Goal: Task Accomplishment & Management: Complete application form

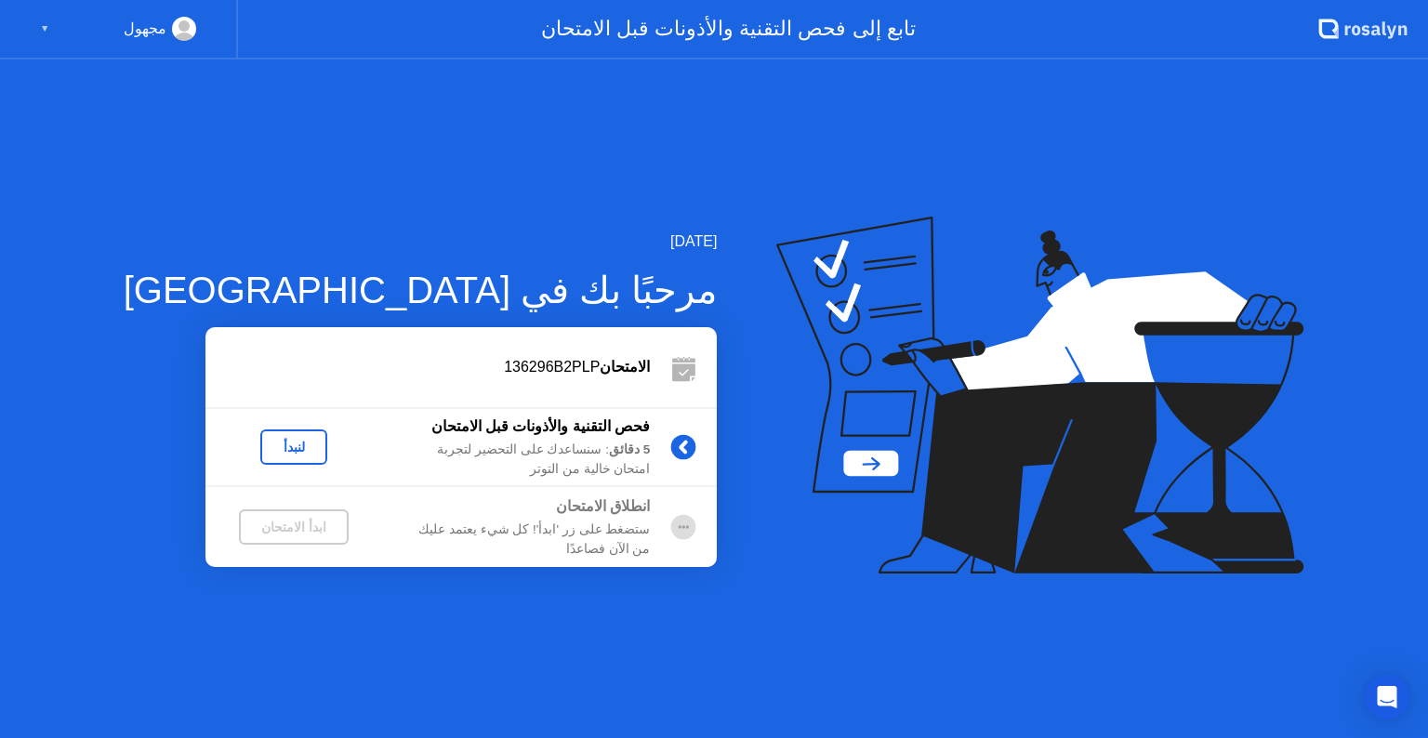
click at [273, 445] on div "لنبدأ" at bounding box center [294, 447] width 52 height 15
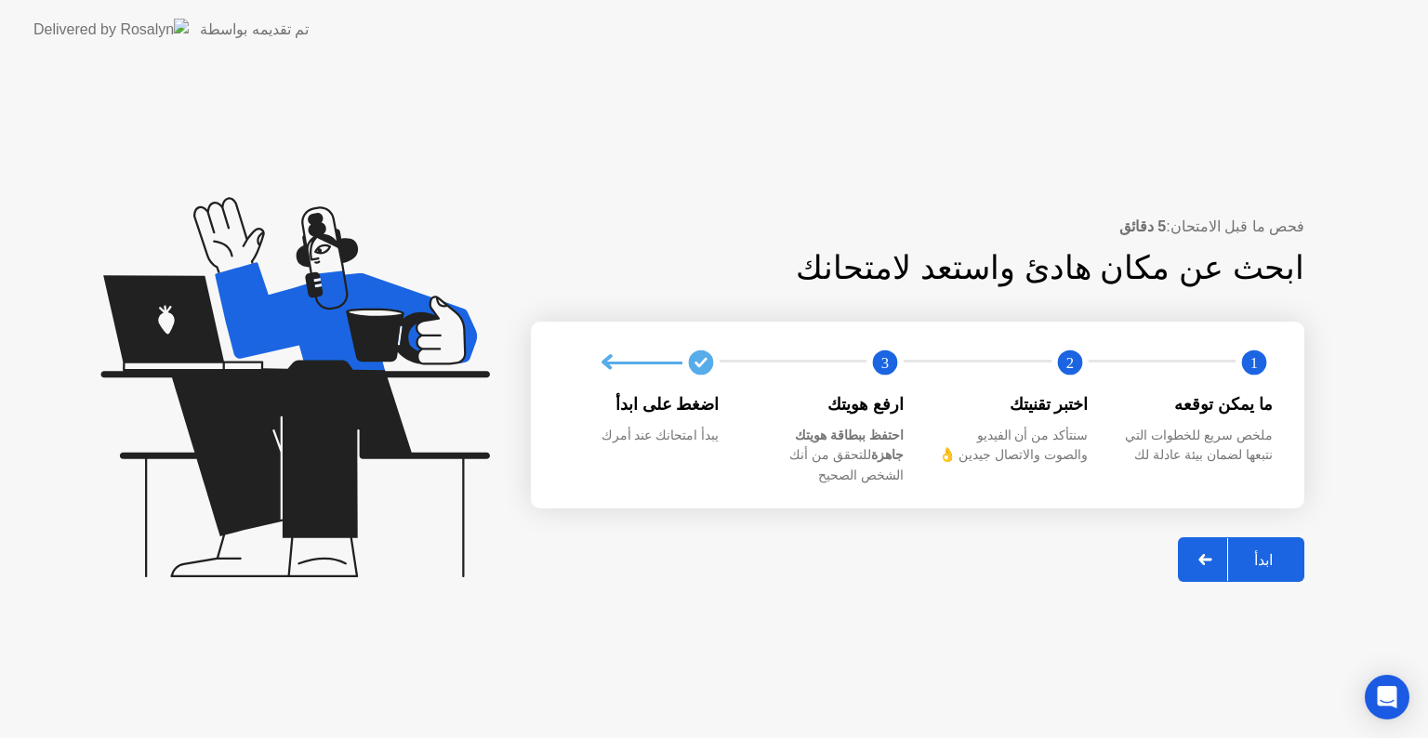
click at [1272, 551] on div "ابدأ" at bounding box center [1263, 560] width 71 height 18
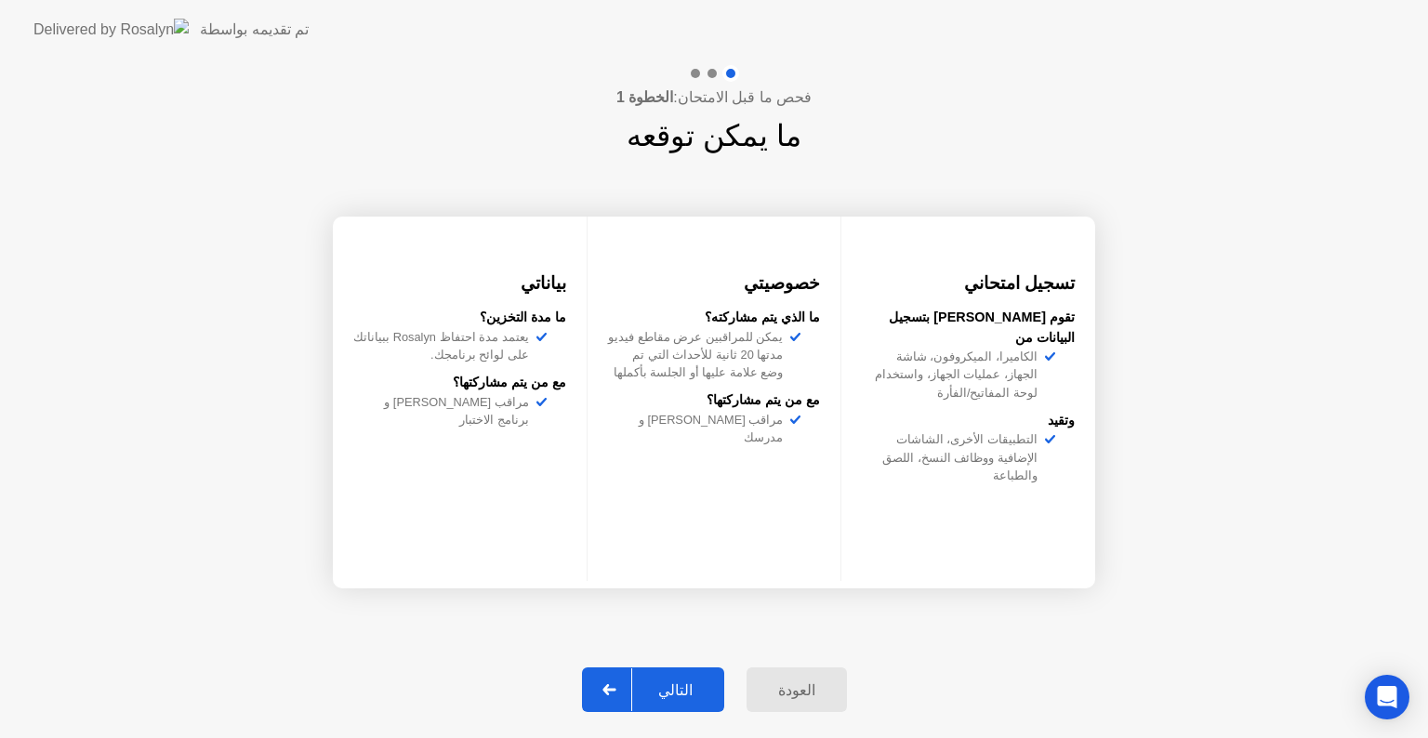
click at [693, 688] on div "التالي" at bounding box center [675, 691] width 86 height 18
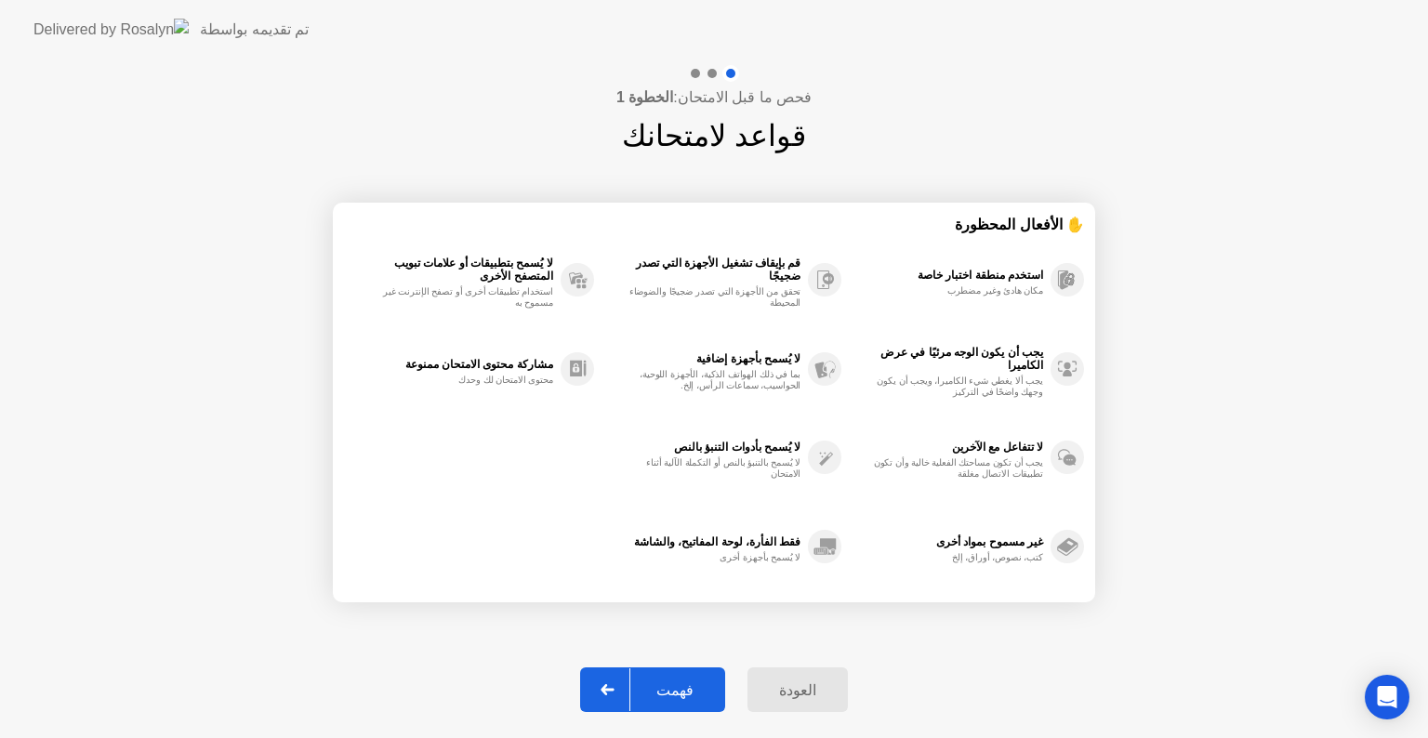
click at [693, 688] on div "فهمت" at bounding box center [674, 691] width 89 height 18
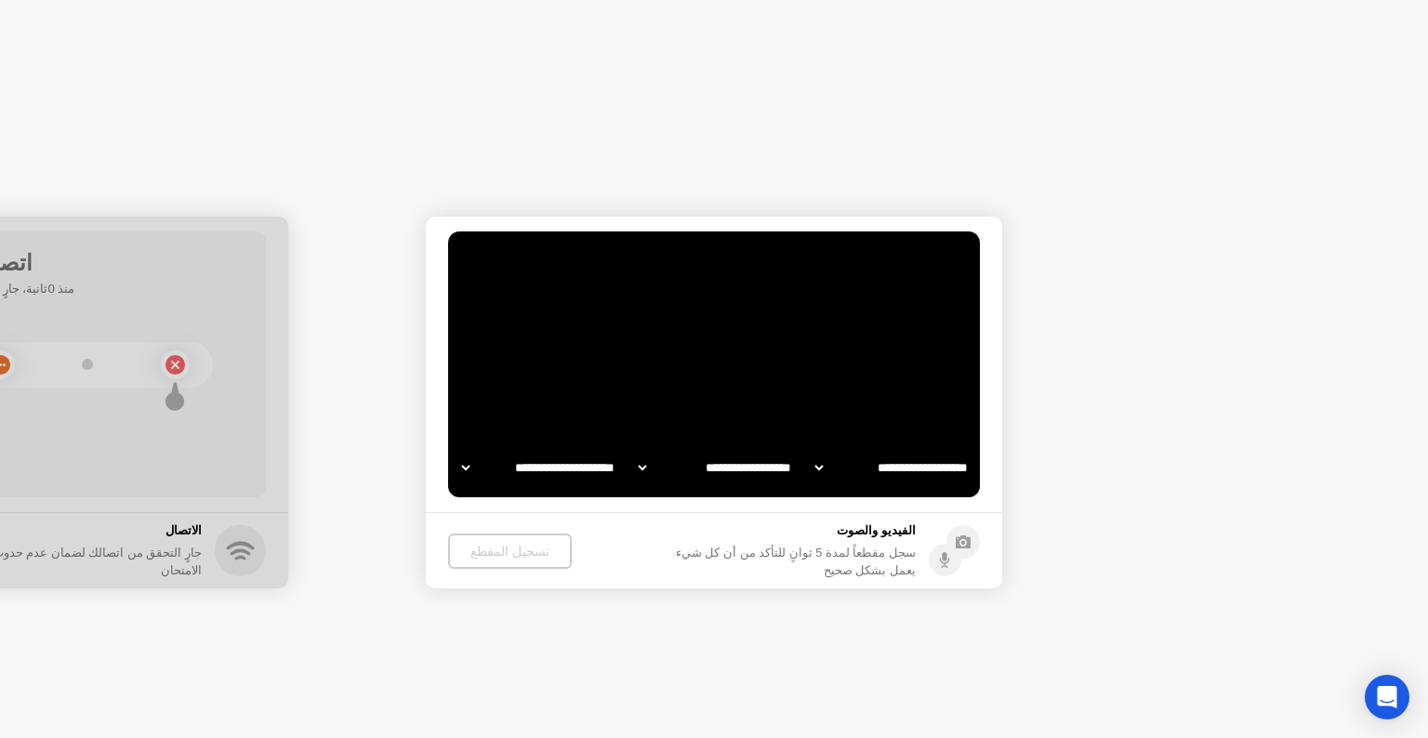
select select "**********"
select select "*******"
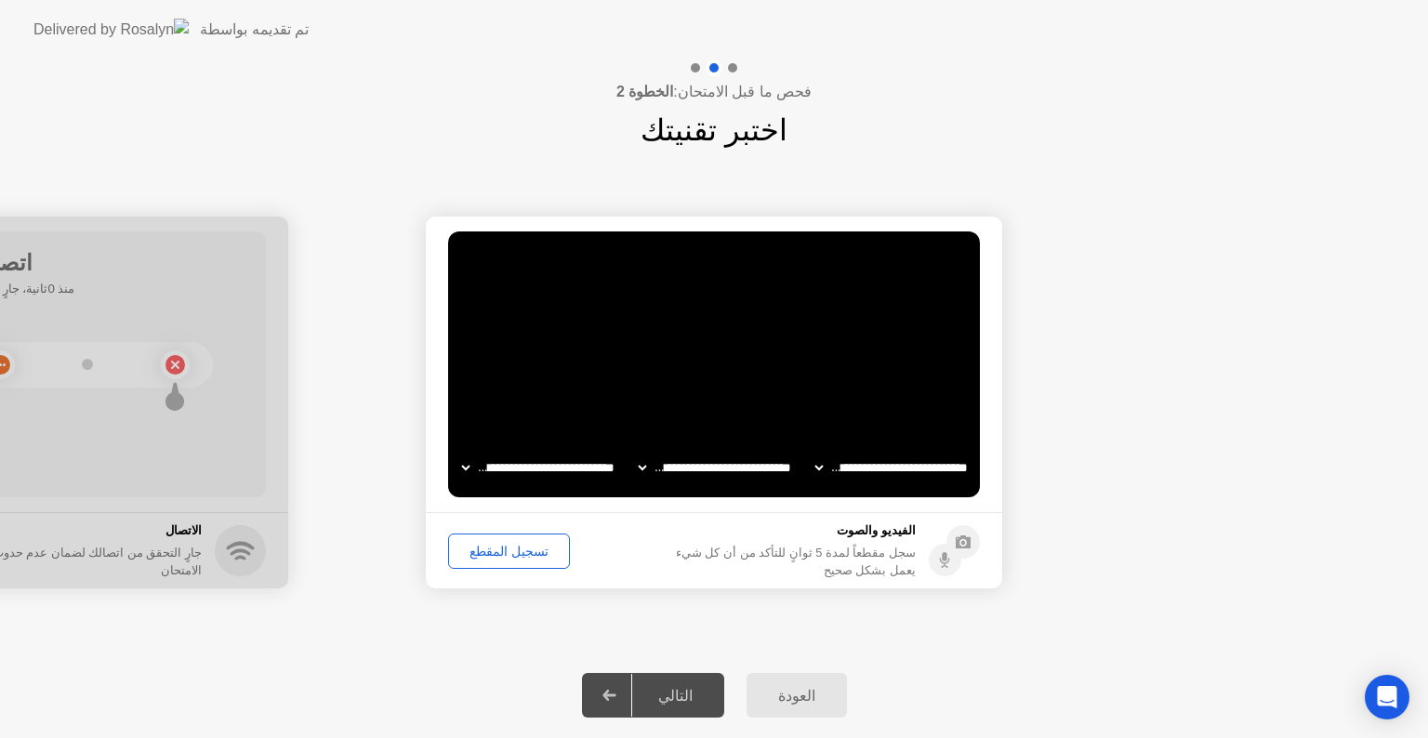
click at [683, 687] on div "التالي" at bounding box center [675, 696] width 86 height 18
click at [529, 547] on div "تسجيل المقطع" at bounding box center [509, 551] width 109 height 15
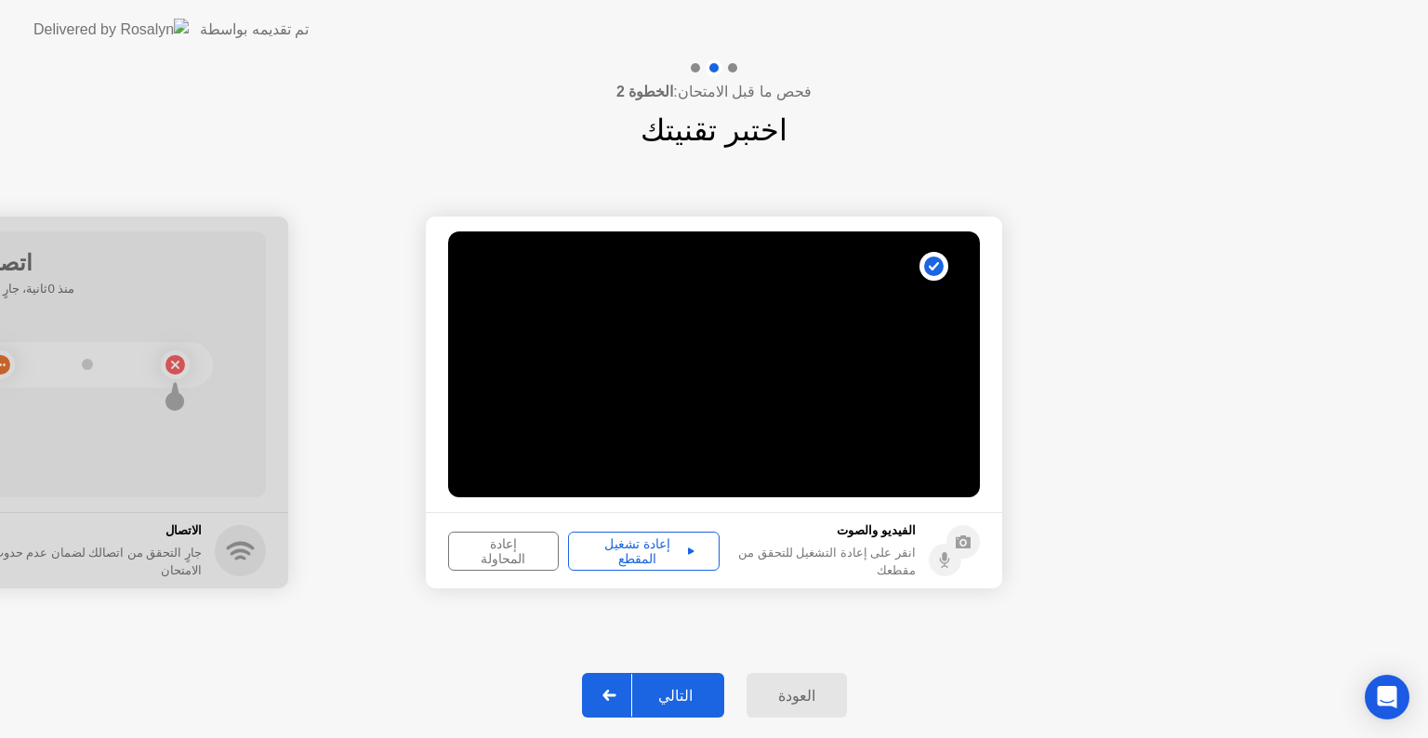
click at [632, 547] on div "إعادة تشغيل المقطع" at bounding box center [644, 552] width 139 height 30
click at [680, 694] on div "التالي" at bounding box center [675, 696] width 86 height 18
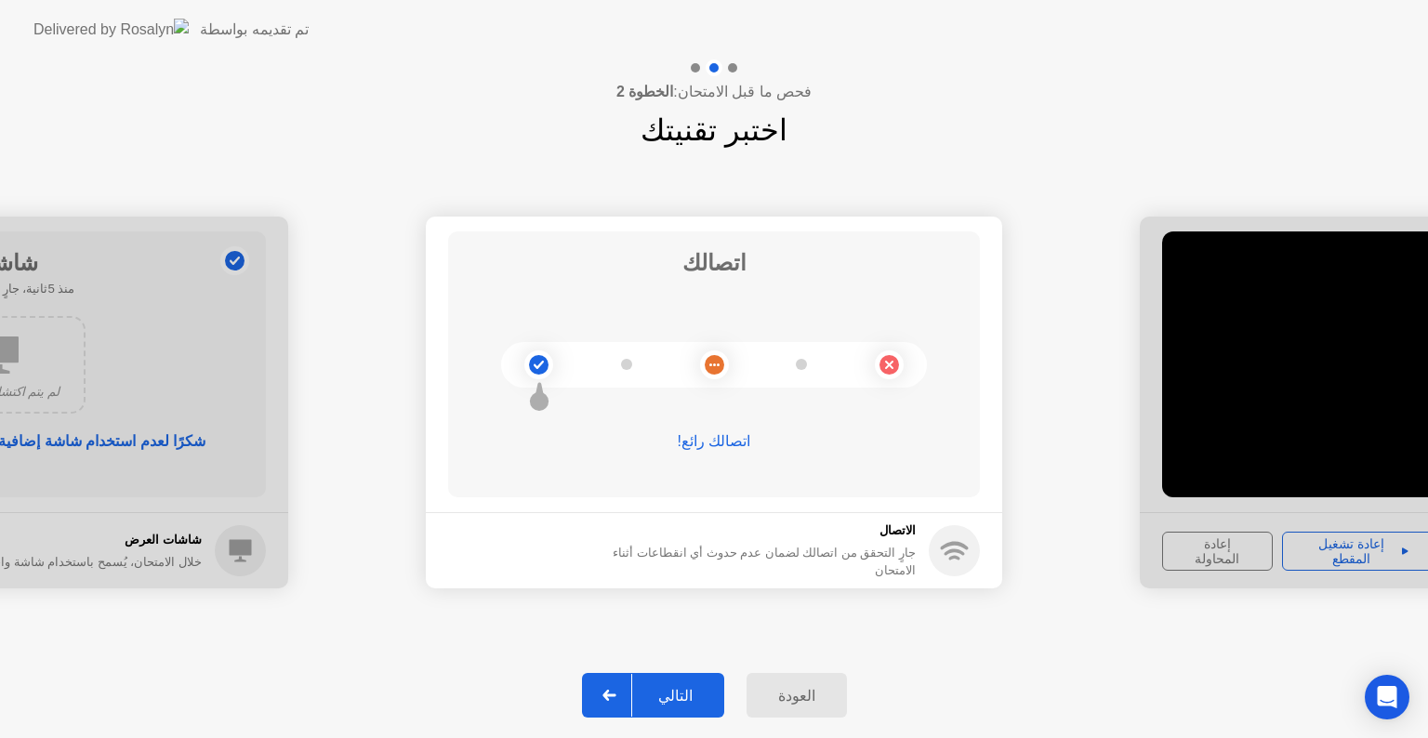
click at [680, 694] on div "التالي" at bounding box center [675, 696] width 86 height 18
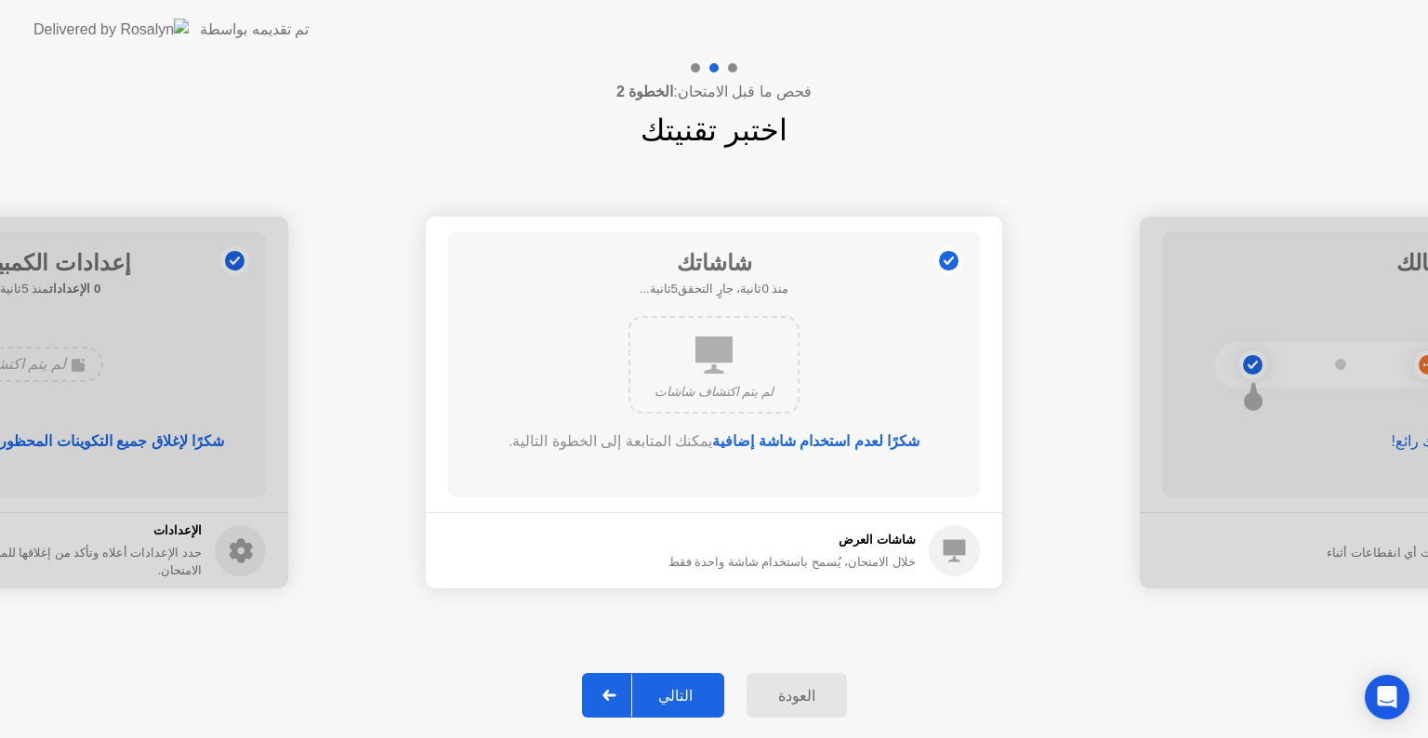
click at [680, 694] on div "التالي" at bounding box center [675, 696] width 86 height 18
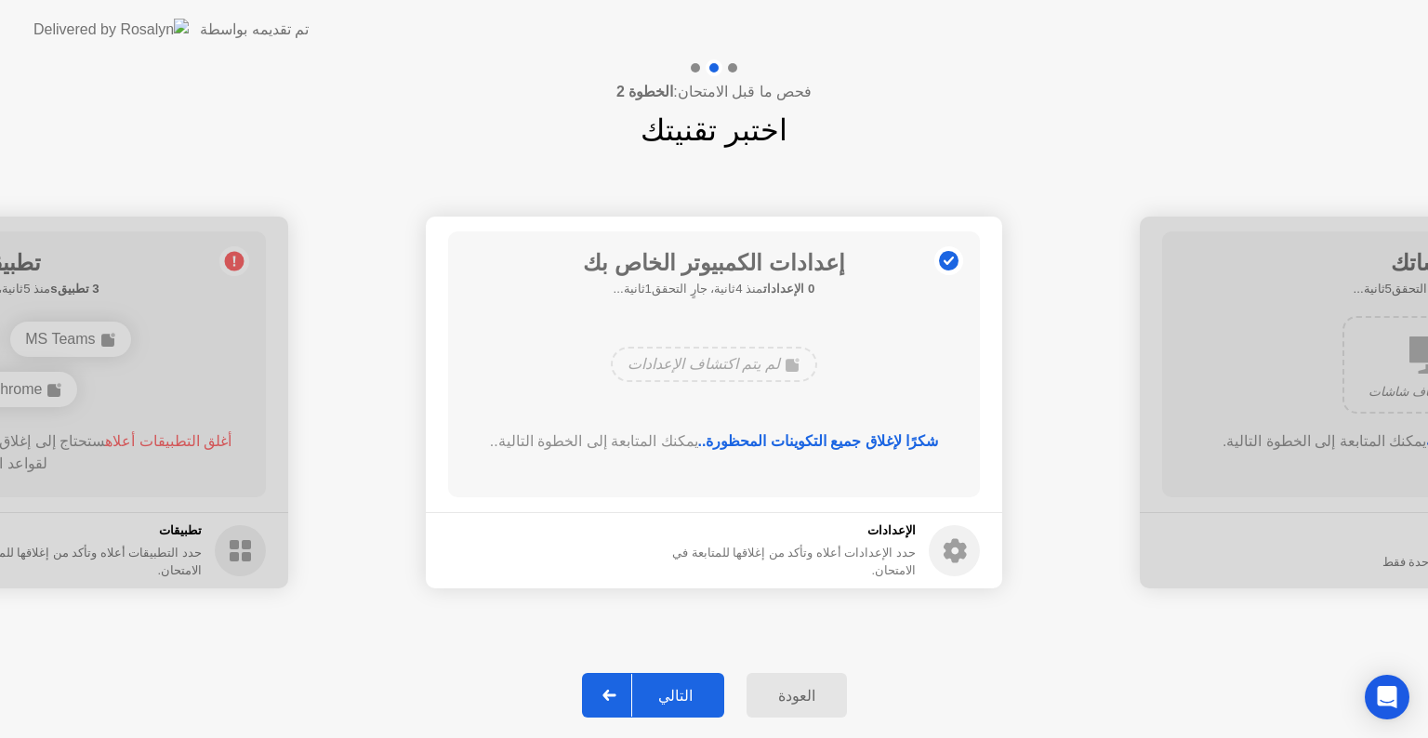
click at [680, 694] on div "التالي" at bounding box center [675, 696] width 86 height 18
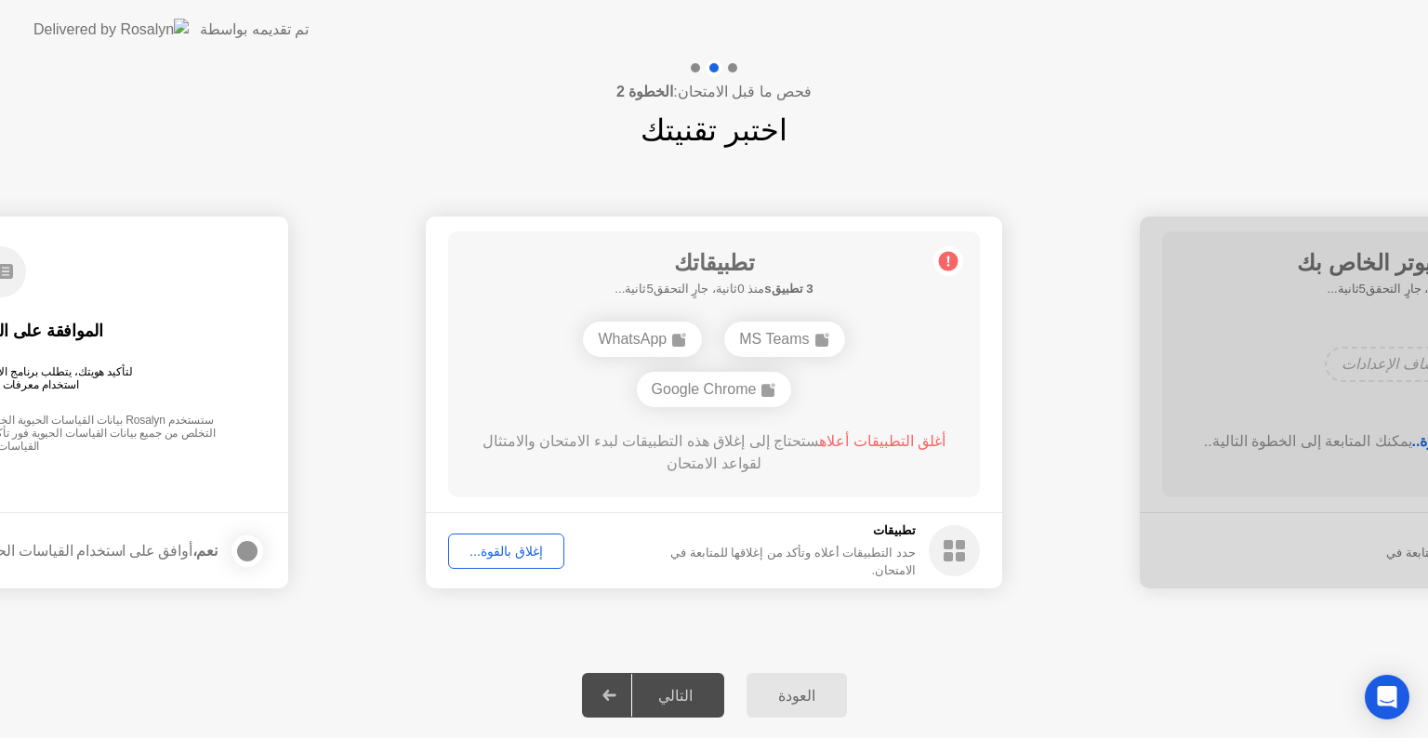
click at [680, 694] on div "التالي" at bounding box center [675, 696] width 86 height 18
click at [530, 544] on div "إغلاق بالقوة..." at bounding box center [506, 551] width 103 height 15
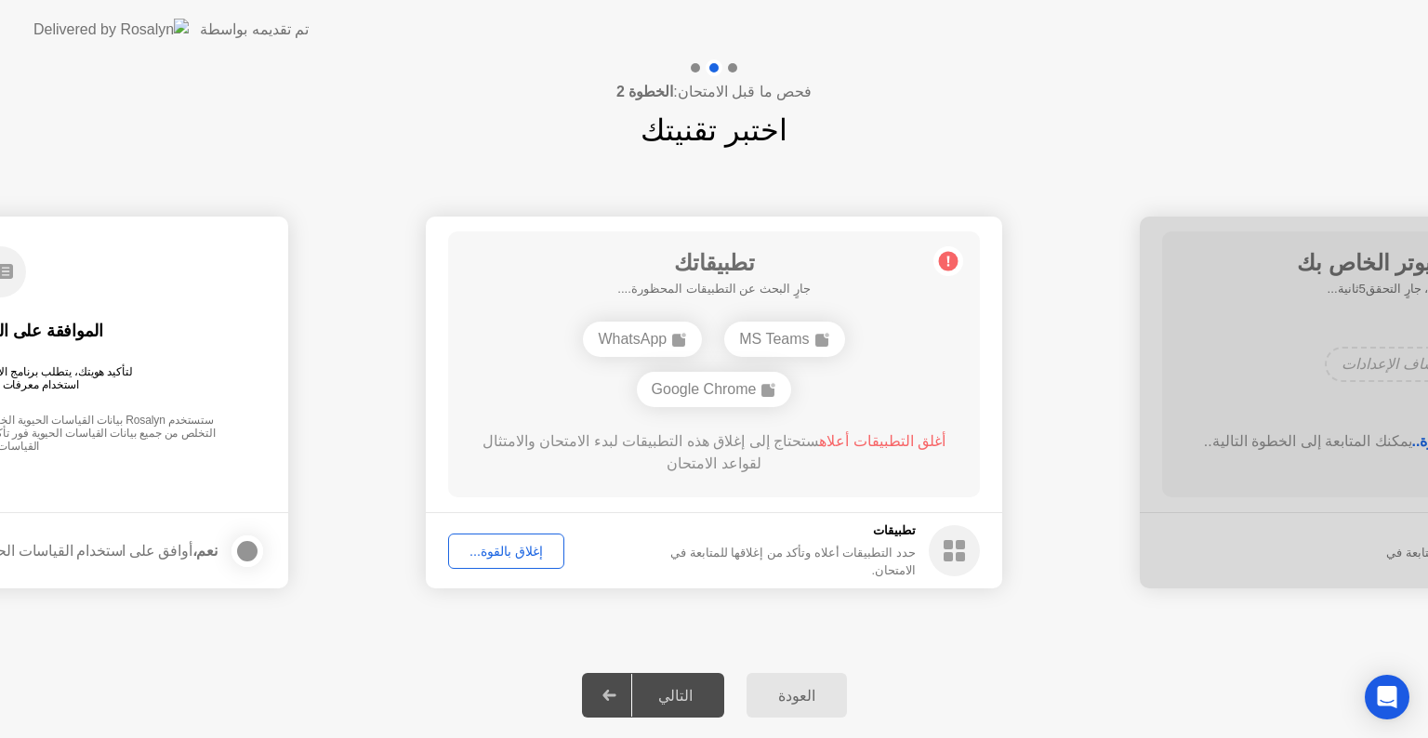
click at [663, 696] on div "التالي" at bounding box center [675, 696] width 86 height 18
click at [521, 551] on div "إغلاق بالقوة..." at bounding box center [506, 551] width 103 height 15
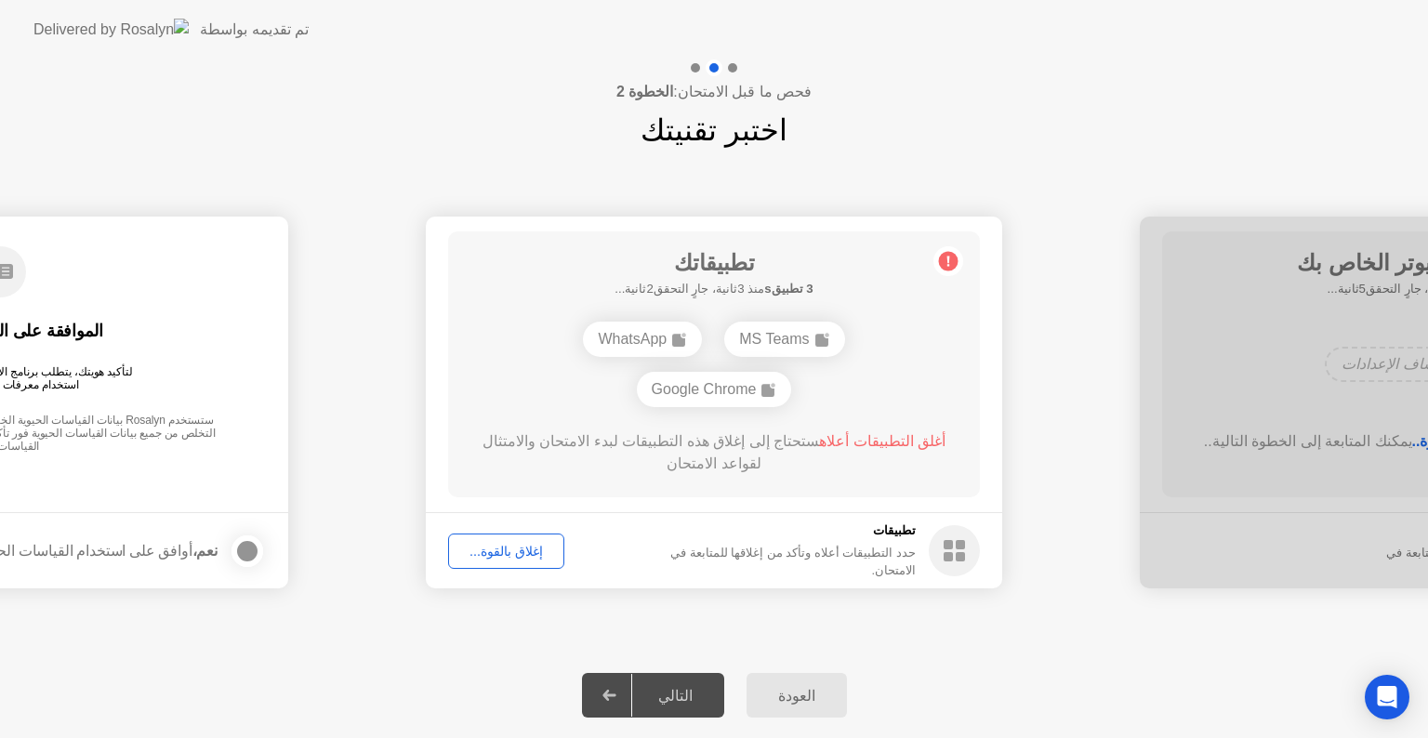
click at [692, 688] on div "التالي" at bounding box center [675, 696] width 86 height 18
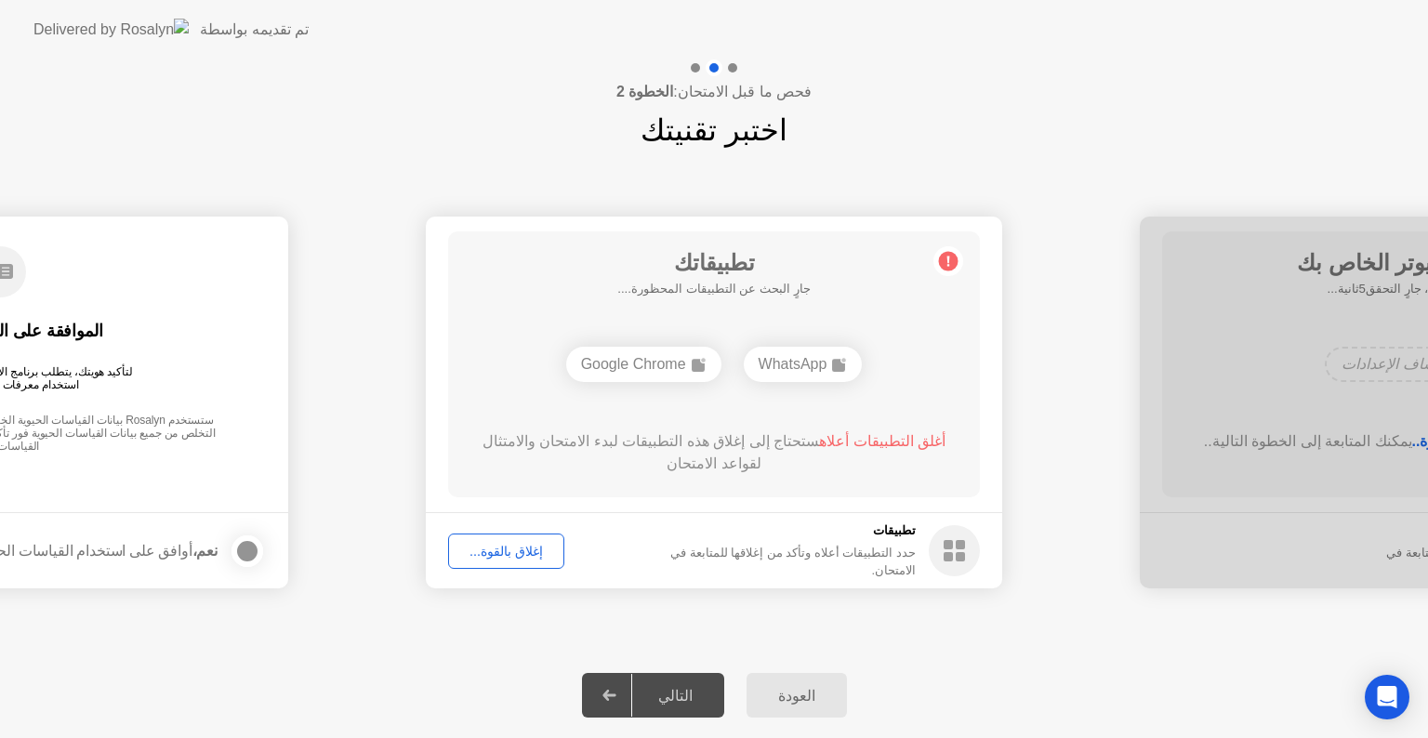
click at [692, 688] on div "التالي" at bounding box center [675, 696] width 86 height 18
click at [660, 702] on div "التالي" at bounding box center [675, 696] width 86 height 18
click at [536, 545] on div "إغلاق بالقوة..." at bounding box center [506, 551] width 103 height 15
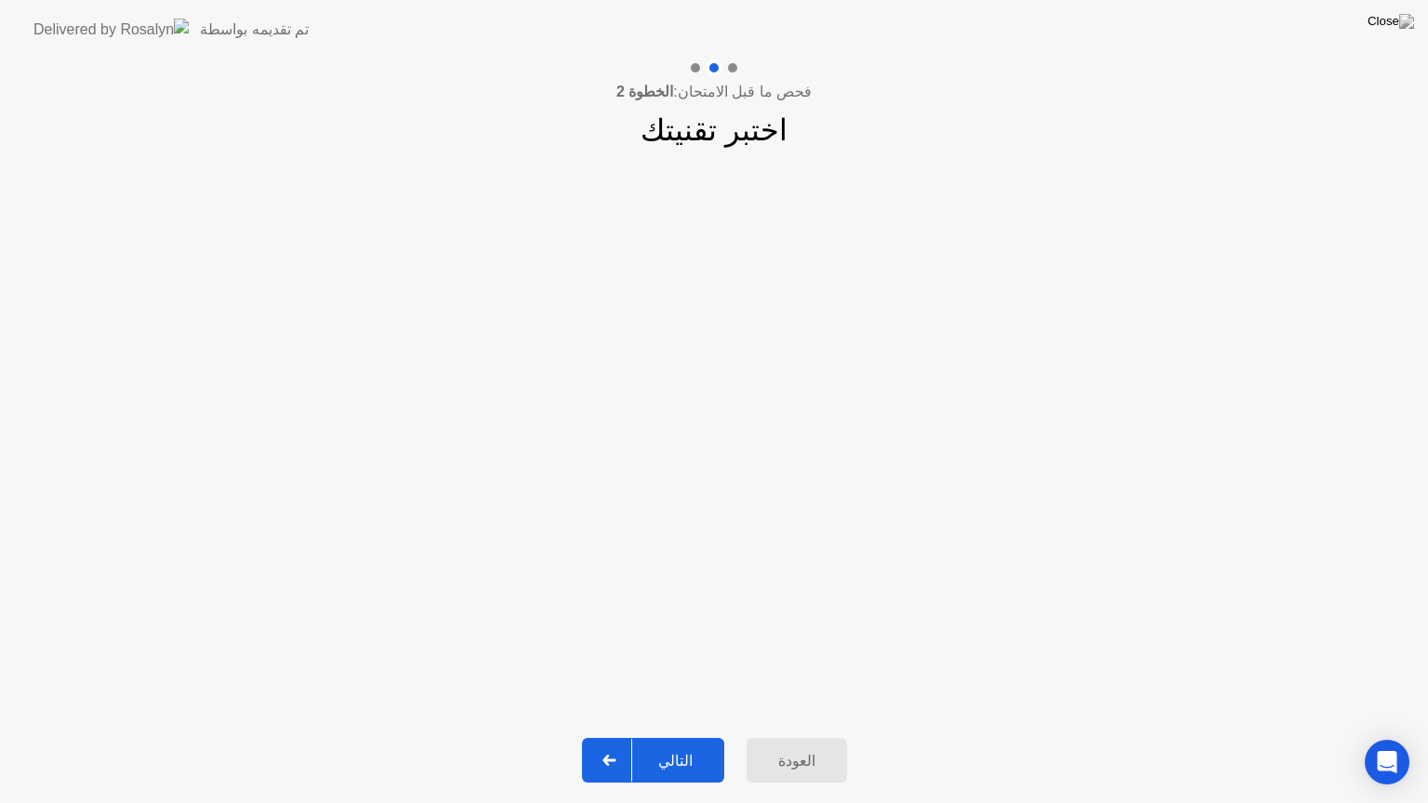
click at [683, 737] on div "التالي" at bounding box center [675, 761] width 86 height 18
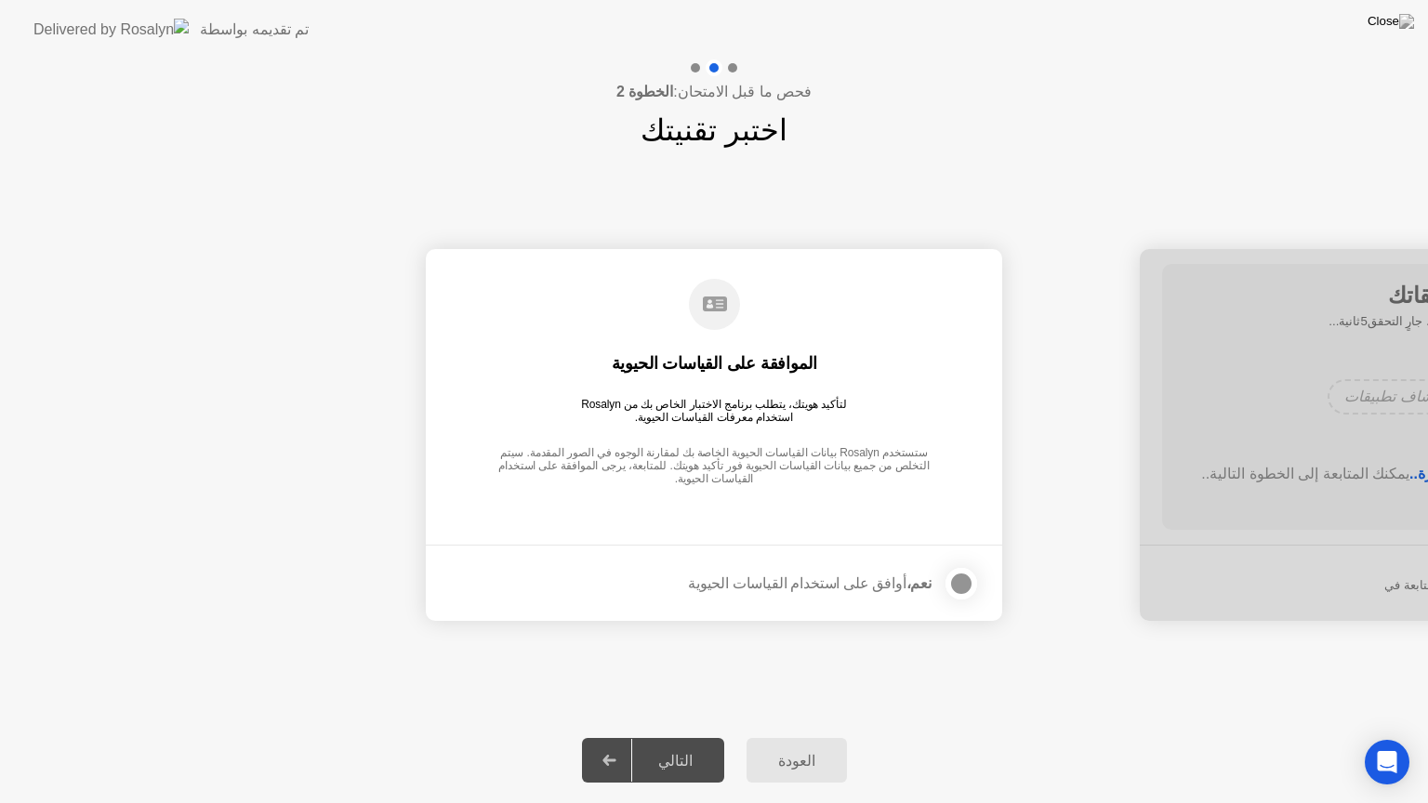
click at [683, 737] on div "التالي" at bounding box center [675, 761] width 86 height 18
click at [688, 737] on div "التالي" at bounding box center [675, 761] width 86 height 18
click at [962, 578] on div at bounding box center [961, 584] width 22 height 22
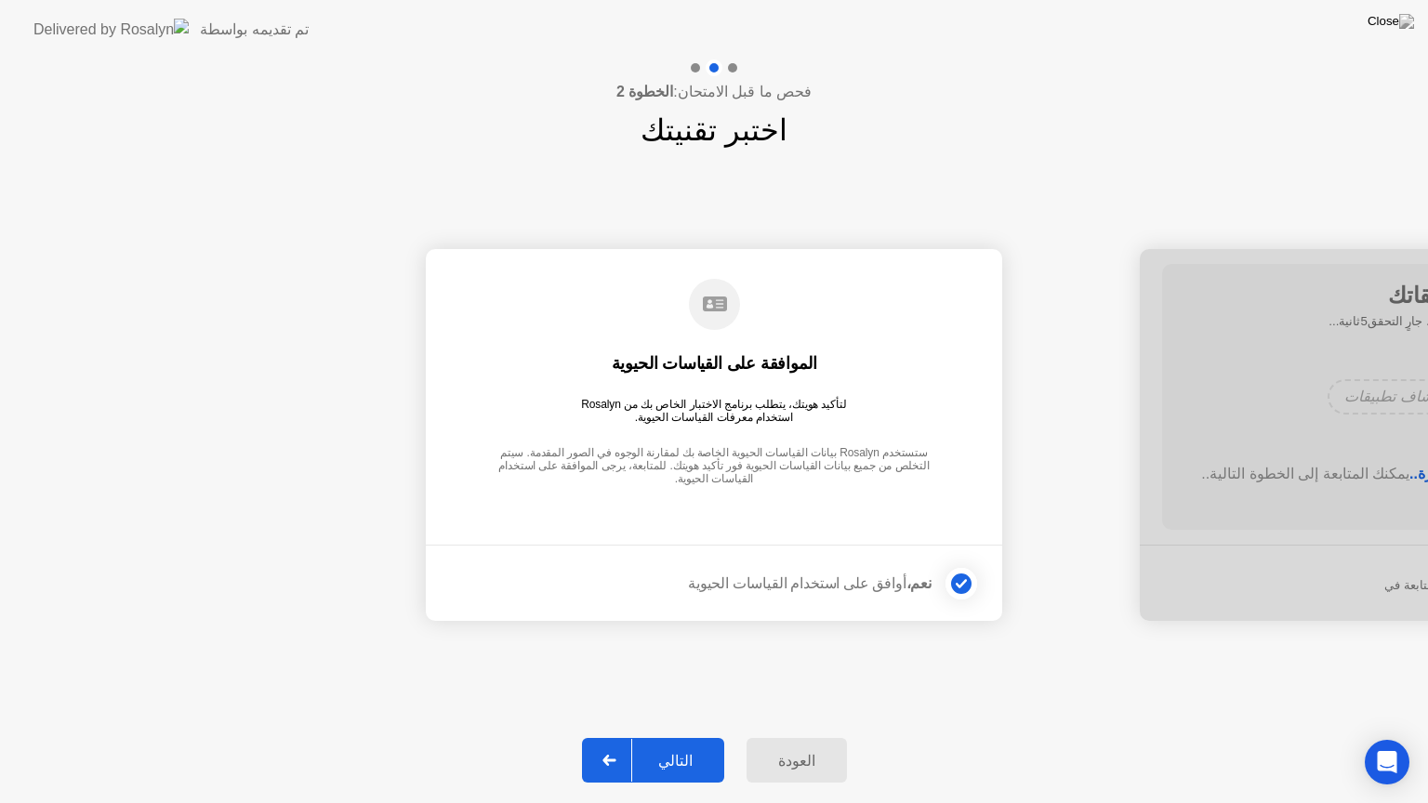
click at [699, 737] on button "التالي" at bounding box center [653, 760] width 142 height 45
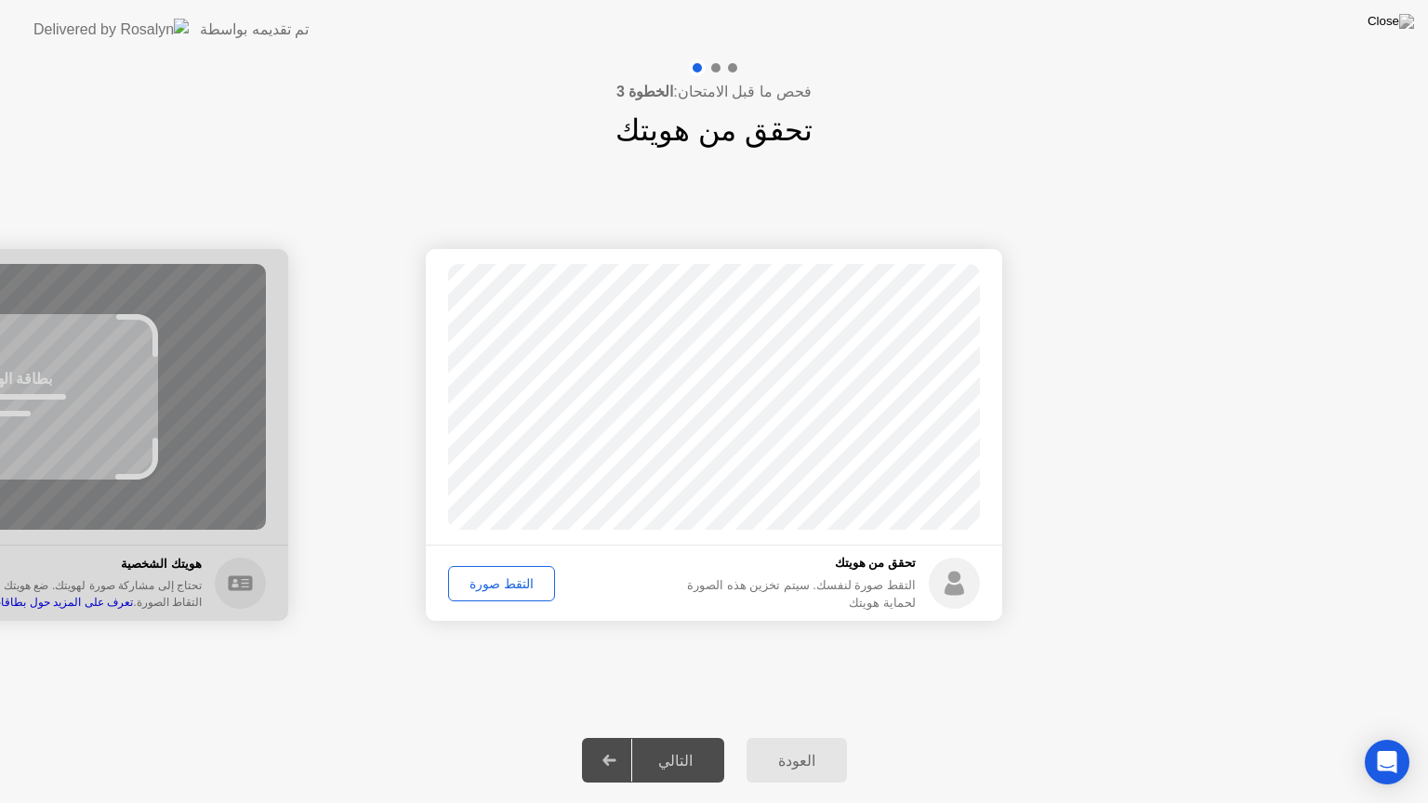
click at [698, 737] on div "التالي" at bounding box center [675, 761] width 86 height 18
click at [491, 578] on div "التقط صورة" at bounding box center [502, 584] width 94 height 15
click at [658, 737] on div "التالي" at bounding box center [675, 761] width 86 height 18
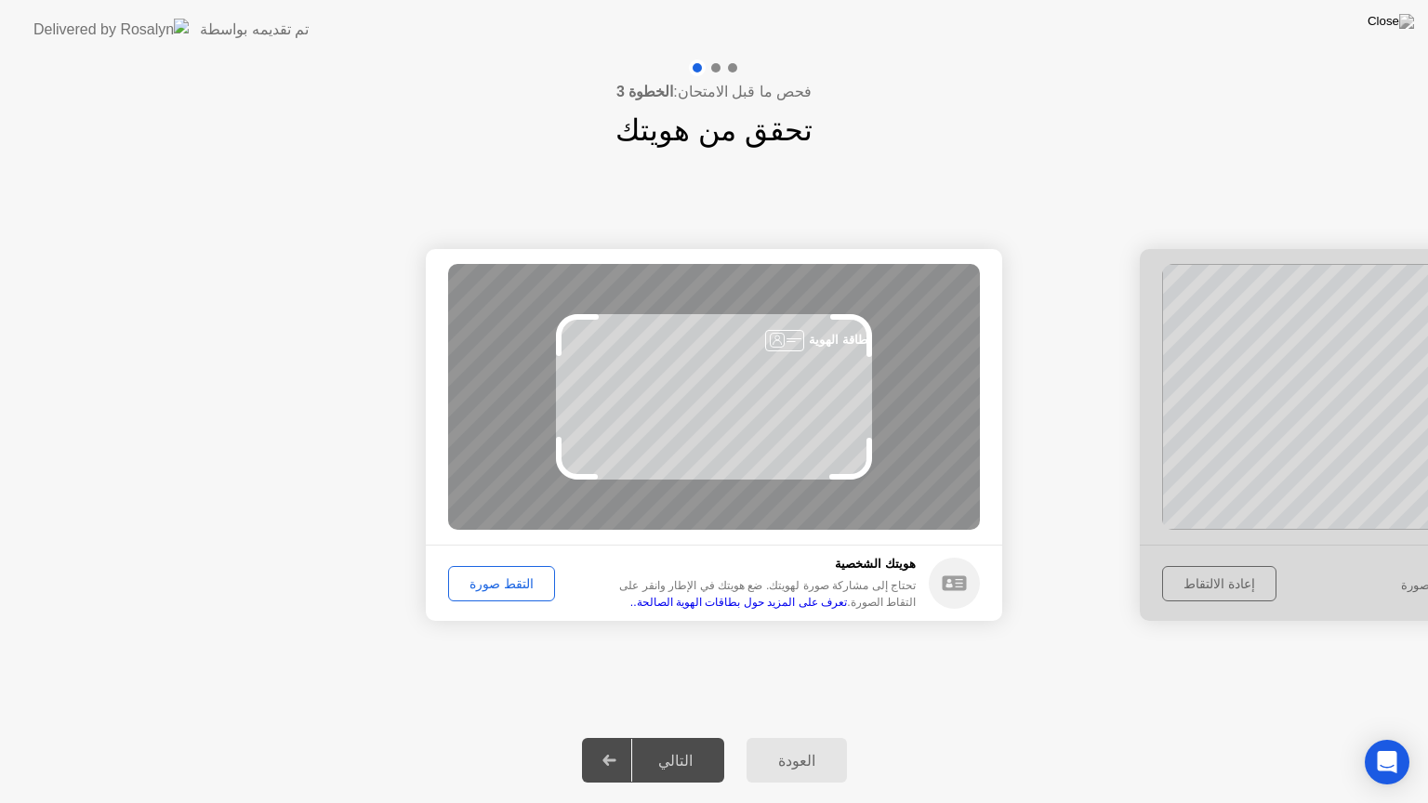
click at [513, 587] on div "التقط صورة" at bounding box center [502, 584] width 94 height 15
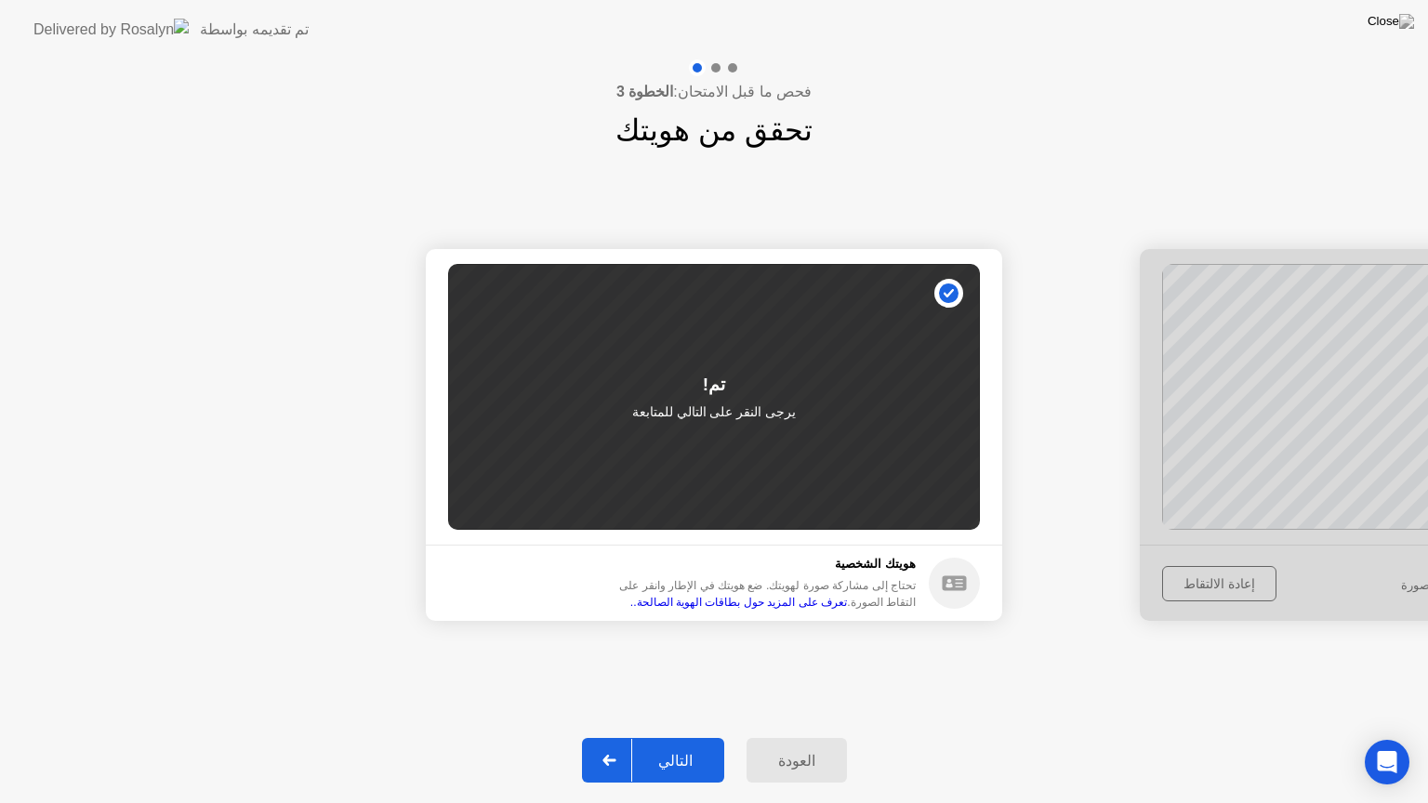
click at [697, 737] on button "التالي" at bounding box center [653, 760] width 142 height 45
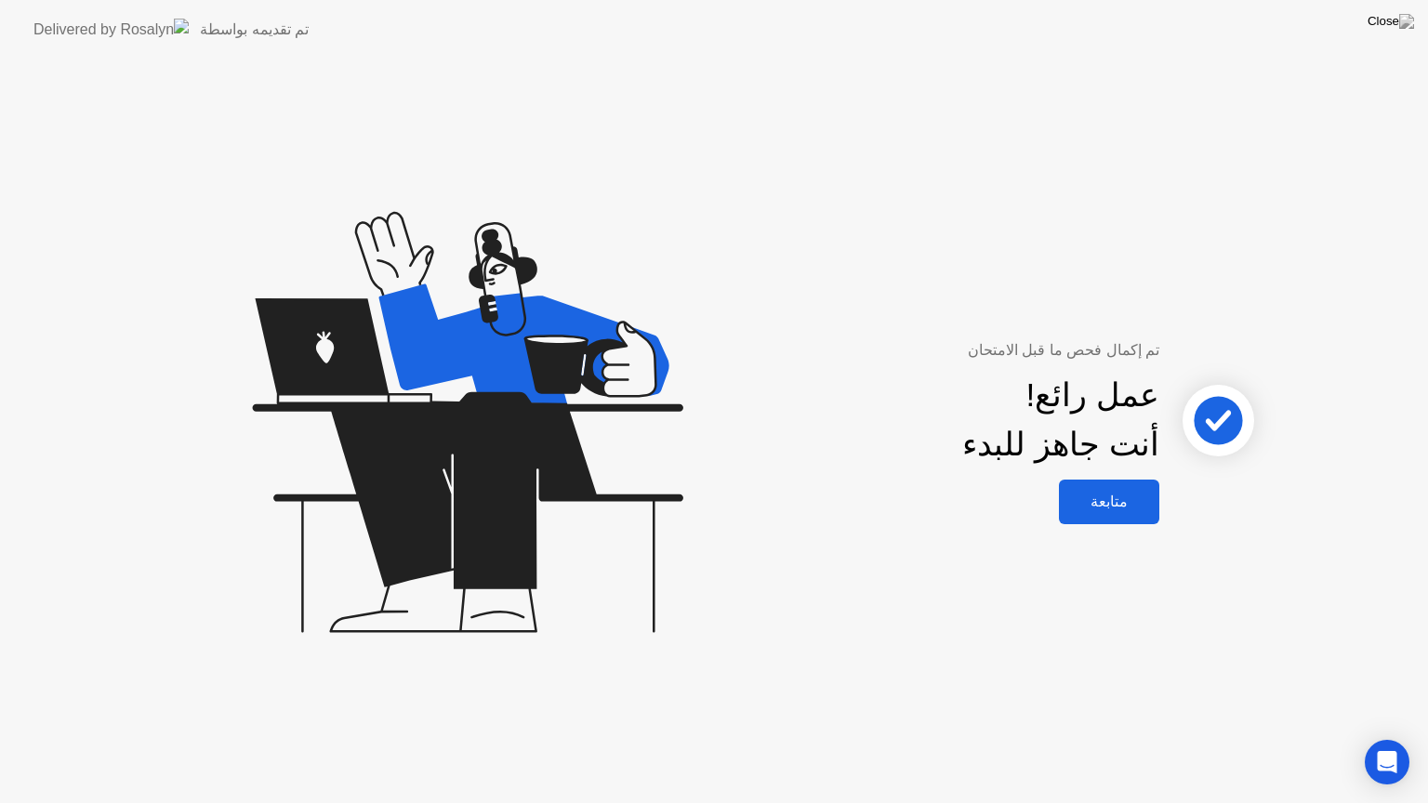
click at [1118, 503] on div "متابعة" at bounding box center [1109, 502] width 89 height 18
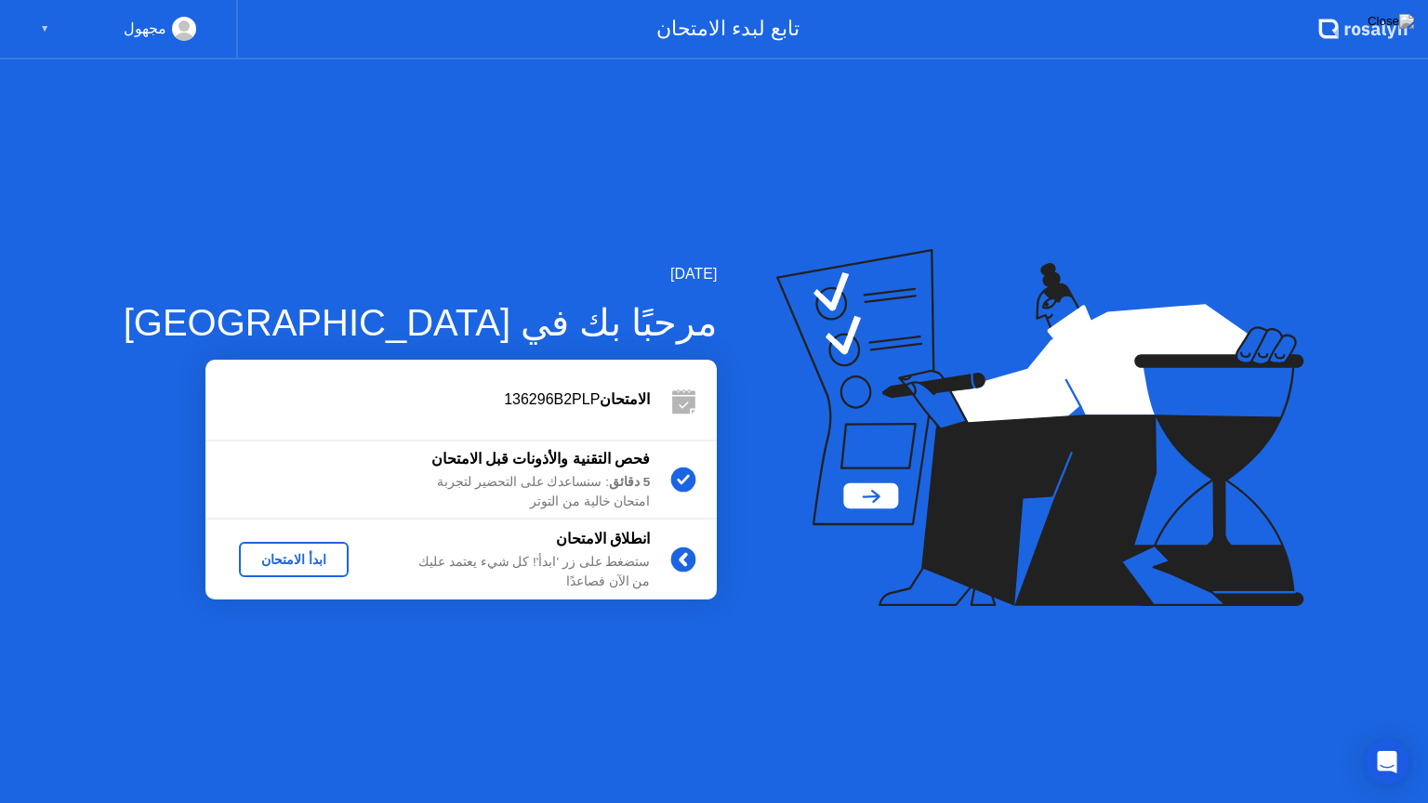
click at [280, 562] on div "ابدأ الامتحان" at bounding box center [293, 559] width 95 height 15
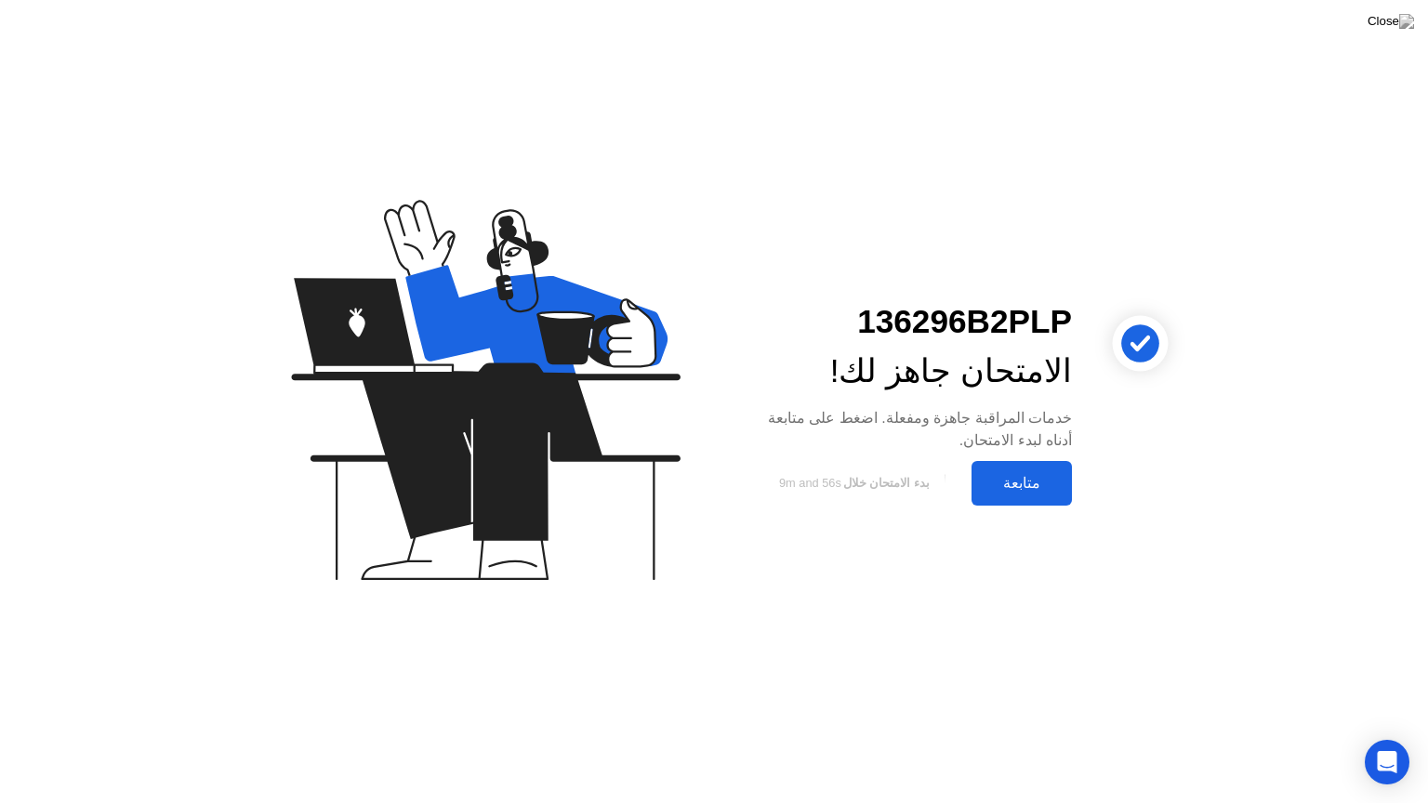
click at [1011, 481] on div "متابعة" at bounding box center [1021, 483] width 89 height 18
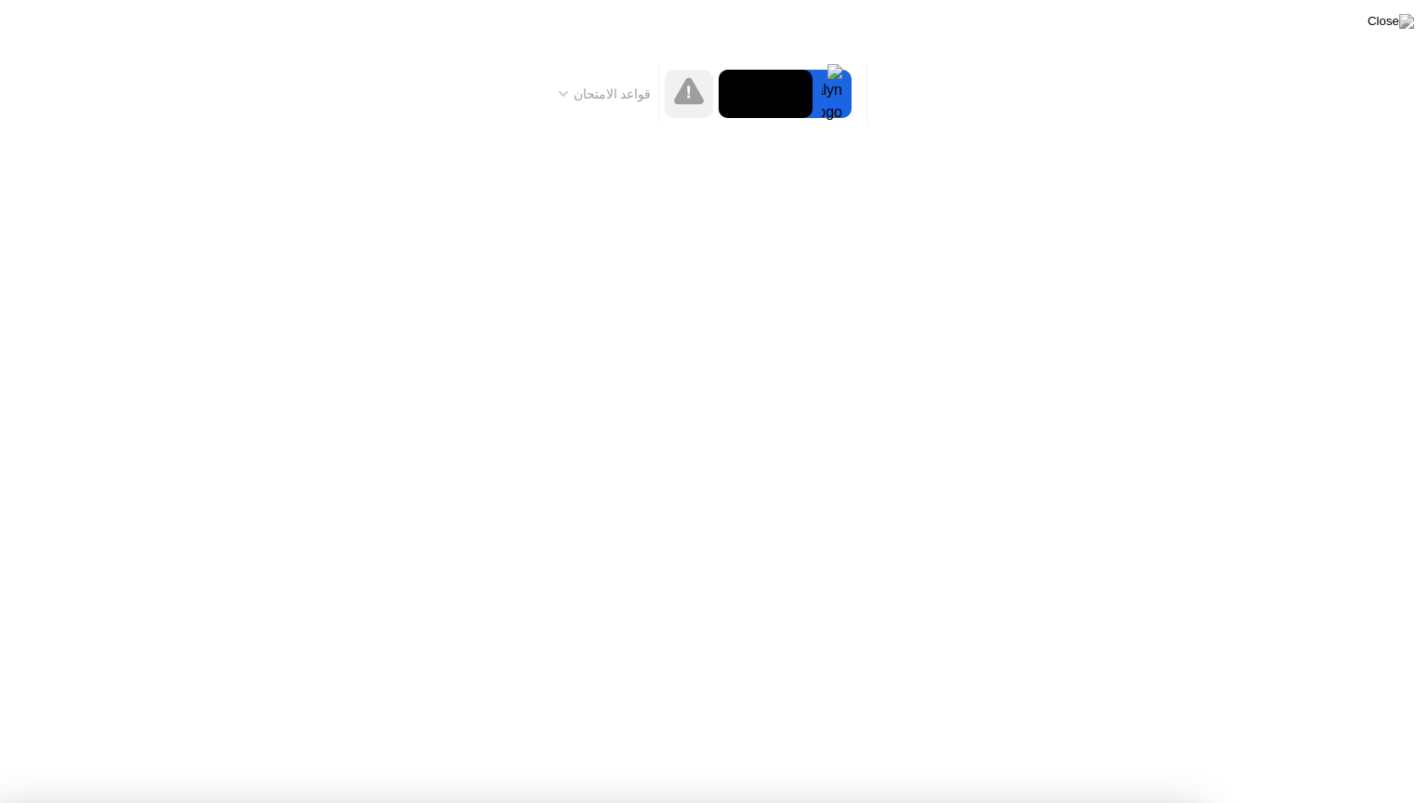
click at [1373, 737] on div at bounding box center [714, 803] width 1428 height 0
click at [1343, 737] on div at bounding box center [714, 803] width 1428 height 0
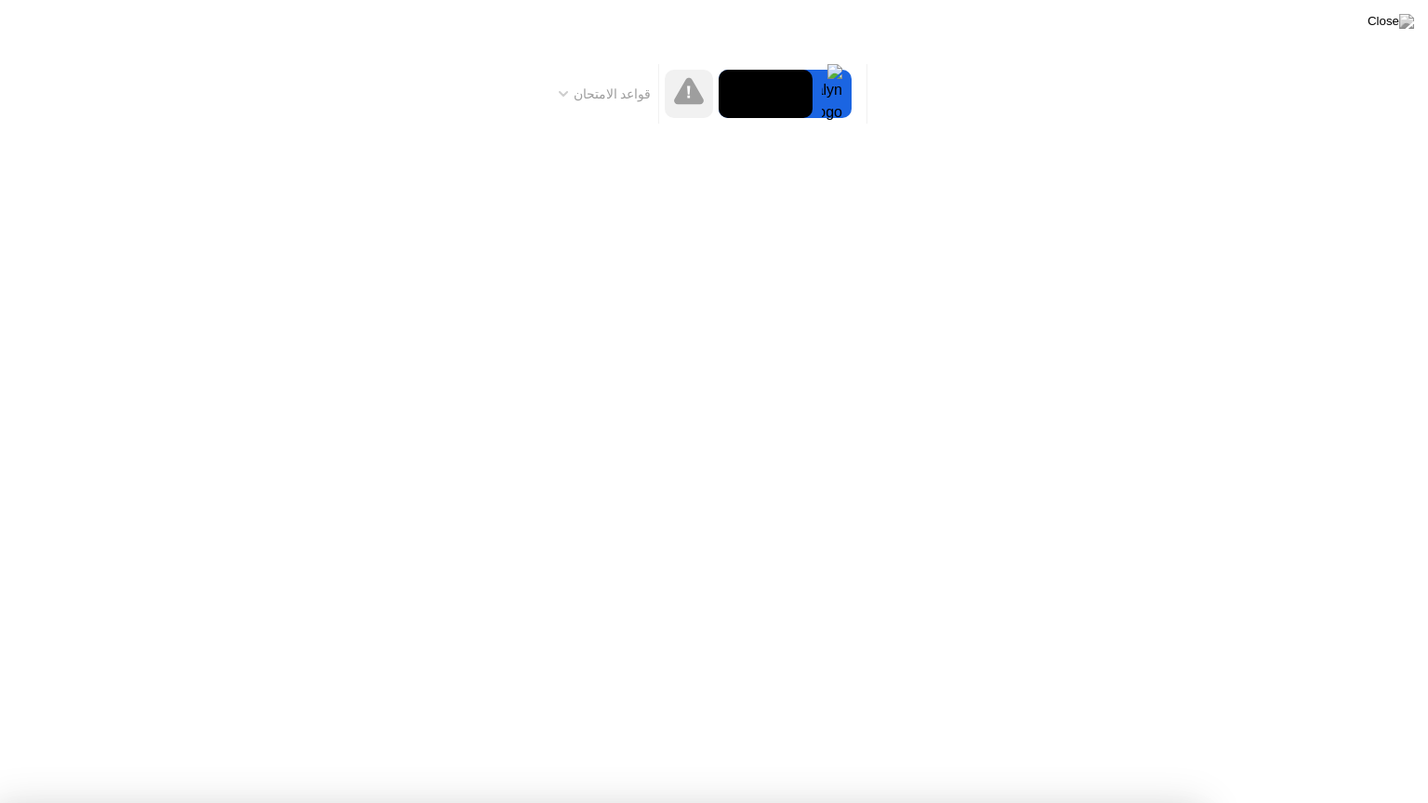
click at [1353, 737] on div at bounding box center [714, 803] width 1428 height 0
